Goal: Find contact information: Find contact information

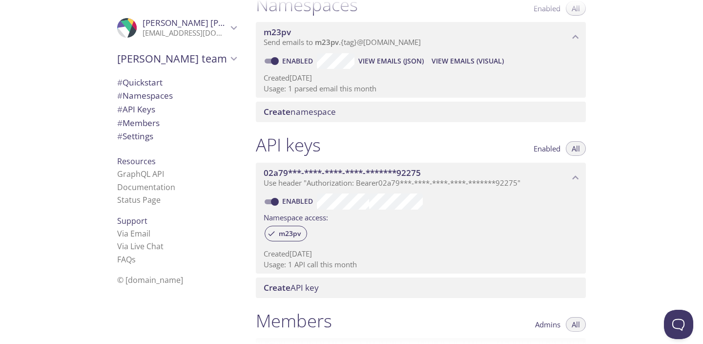
scroll to position [132, 0]
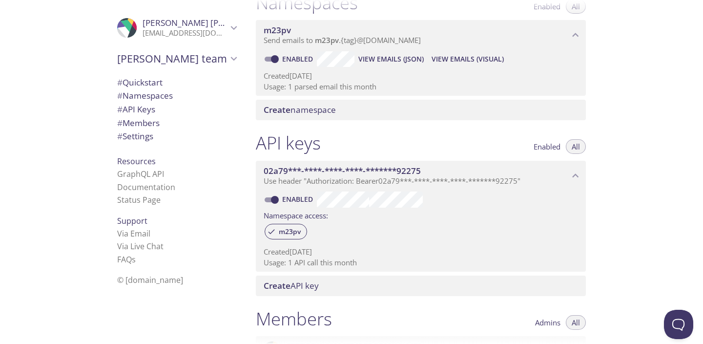
click at [325, 105] on span "Create namespace" at bounding box center [300, 109] width 72 height 11
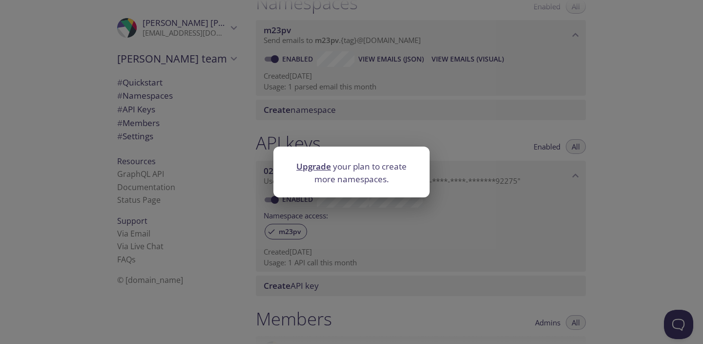
click at [336, 231] on div "Upgrade your plan to create more namespaces." at bounding box center [351, 172] width 703 height 344
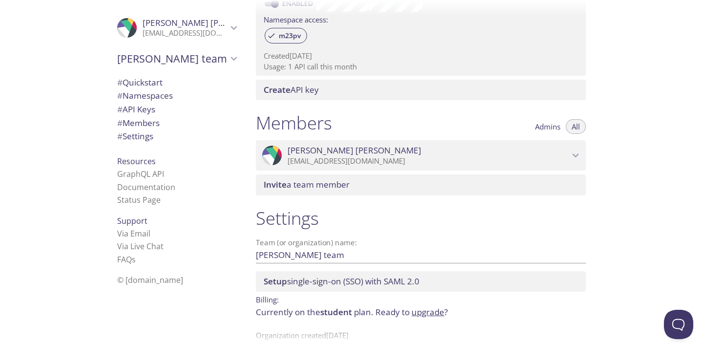
scroll to position [350, 0]
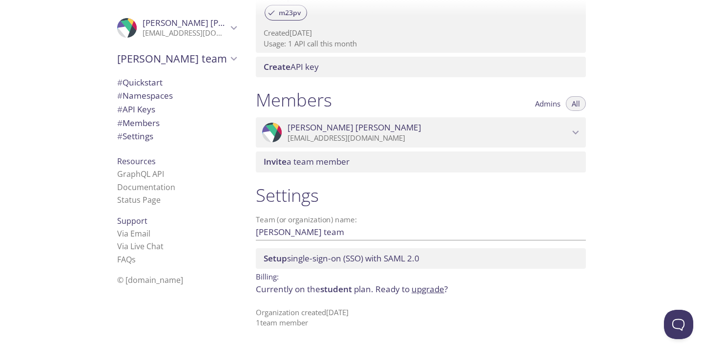
click at [144, 157] on span "Resources" at bounding box center [136, 161] width 39 height 11
click at [136, 163] on span "Resources" at bounding box center [136, 161] width 39 height 11
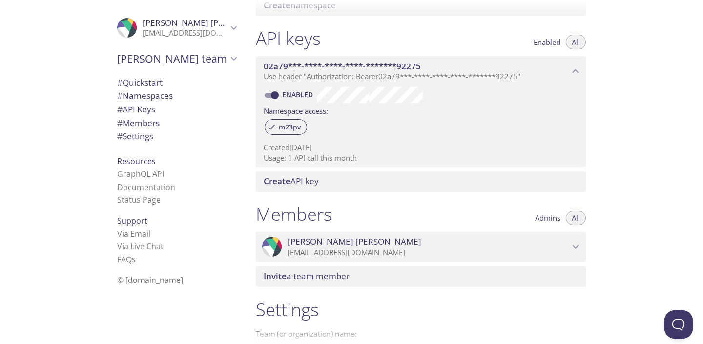
scroll to position [0, 0]
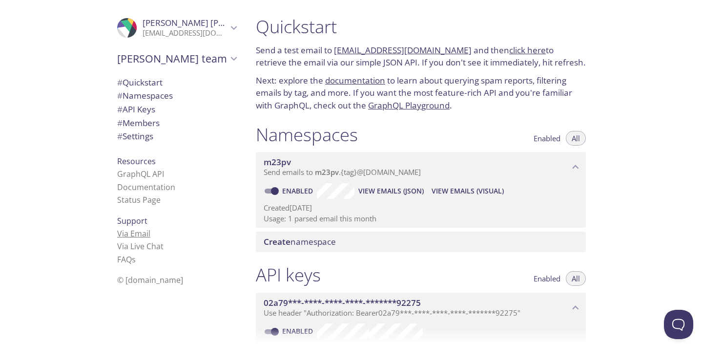
click at [137, 233] on link "Via Email" at bounding box center [133, 233] width 33 height 11
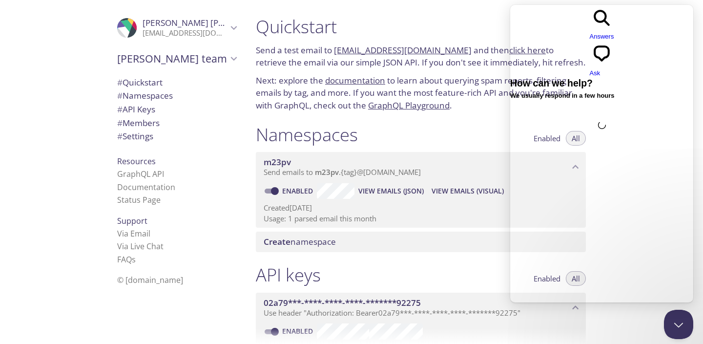
click at [472, 233] on div "Create namespace" at bounding box center [421, 241] width 330 height 21
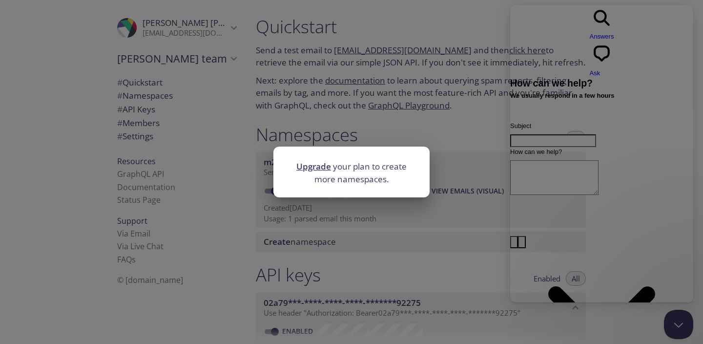
click at [440, 286] on div "Upgrade your plan to create more namespaces." at bounding box center [351, 172] width 703 height 344
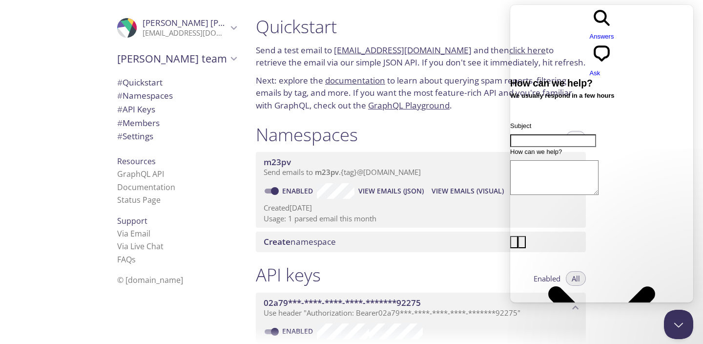
click at [441, 278] on div "API keys Enabled All" at bounding box center [421, 276] width 330 height 24
click at [674, 321] on button "Close Beacon popover" at bounding box center [676, 322] width 29 height 29
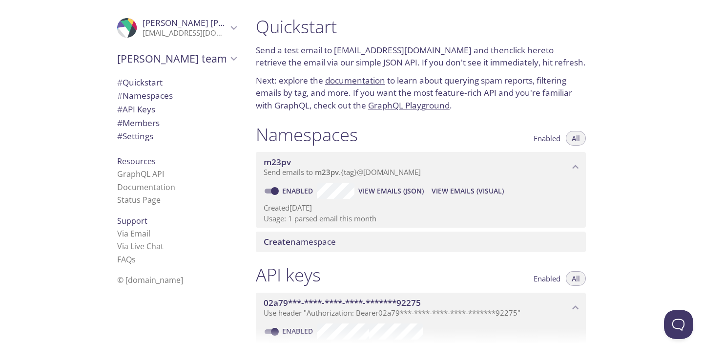
click at [157, 139] on span "# Settings" at bounding box center [176, 136] width 119 height 13
click at [522, 49] on link "click here" at bounding box center [527, 49] width 37 height 11
click at [516, 47] on link "click here" at bounding box center [527, 49] width 37 height 11
drag, startPoint x: 460, startPoint y: 51, endPoint x: 336, endPoint y: 48, distance: 124.5
click at [336, 48] on p "Send a test email to [EMAIL_ADDRESS][DOMAIN_NAME] and then click here to retrie…" at bounding box center [421, 56] width 330 height 25
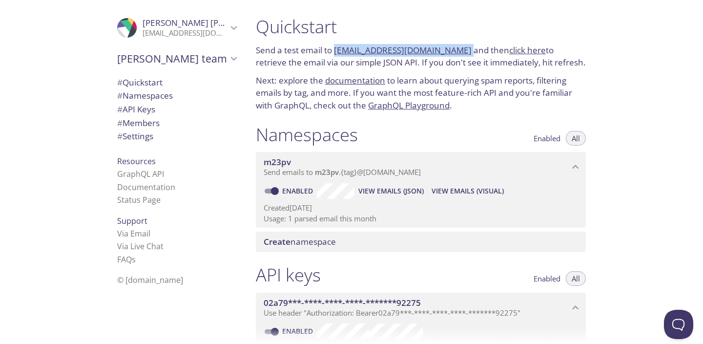
copy p "[EMAIL_ADDRESS][DOMAIN_NAME]"
